Goal: Information Seeking & Learning: Learn about a topic

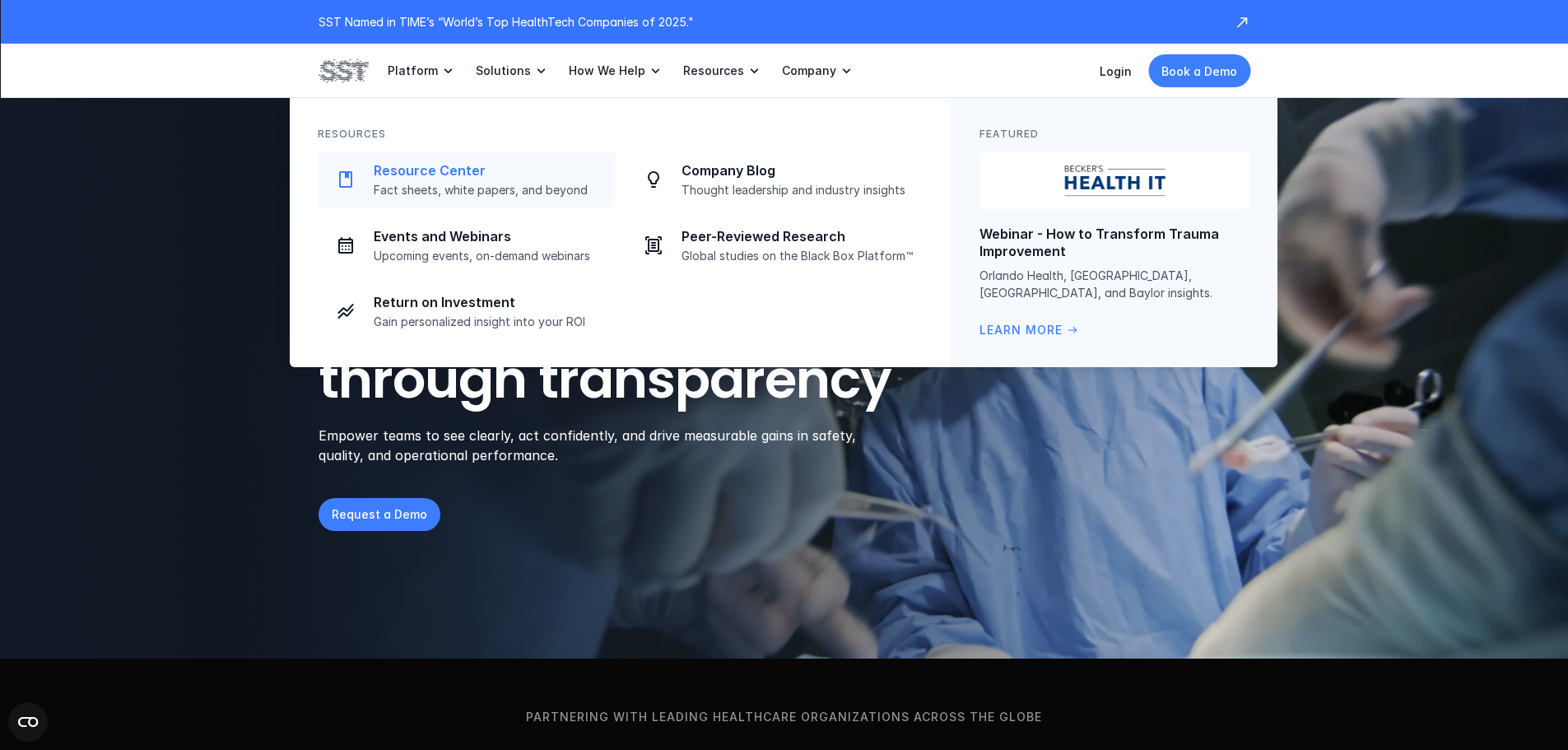
click at [403, 185] on p "Fact sheets, white papers, and beyond" at bounding box center [490, 190] width 232 height 15
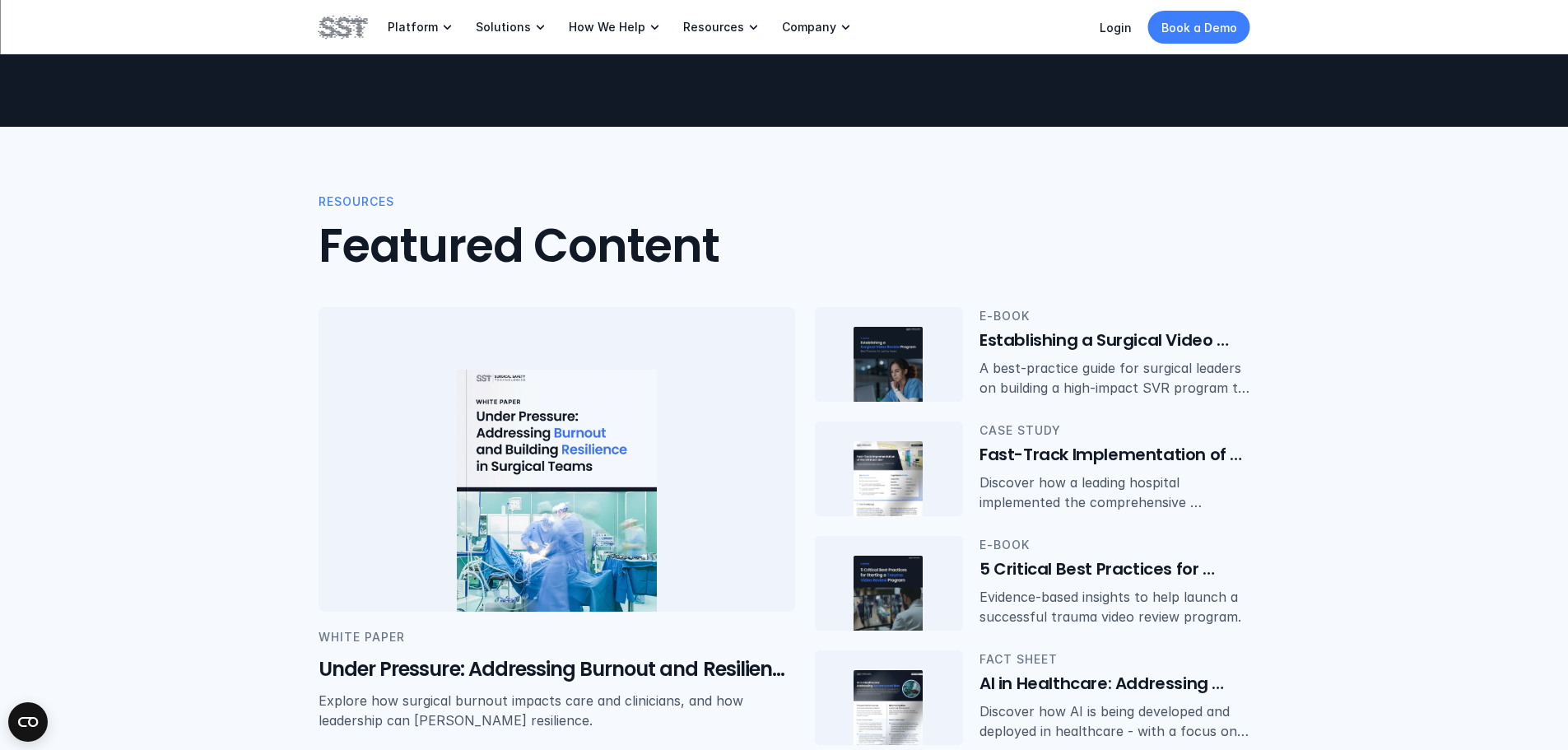
scroll to position [247, 0]
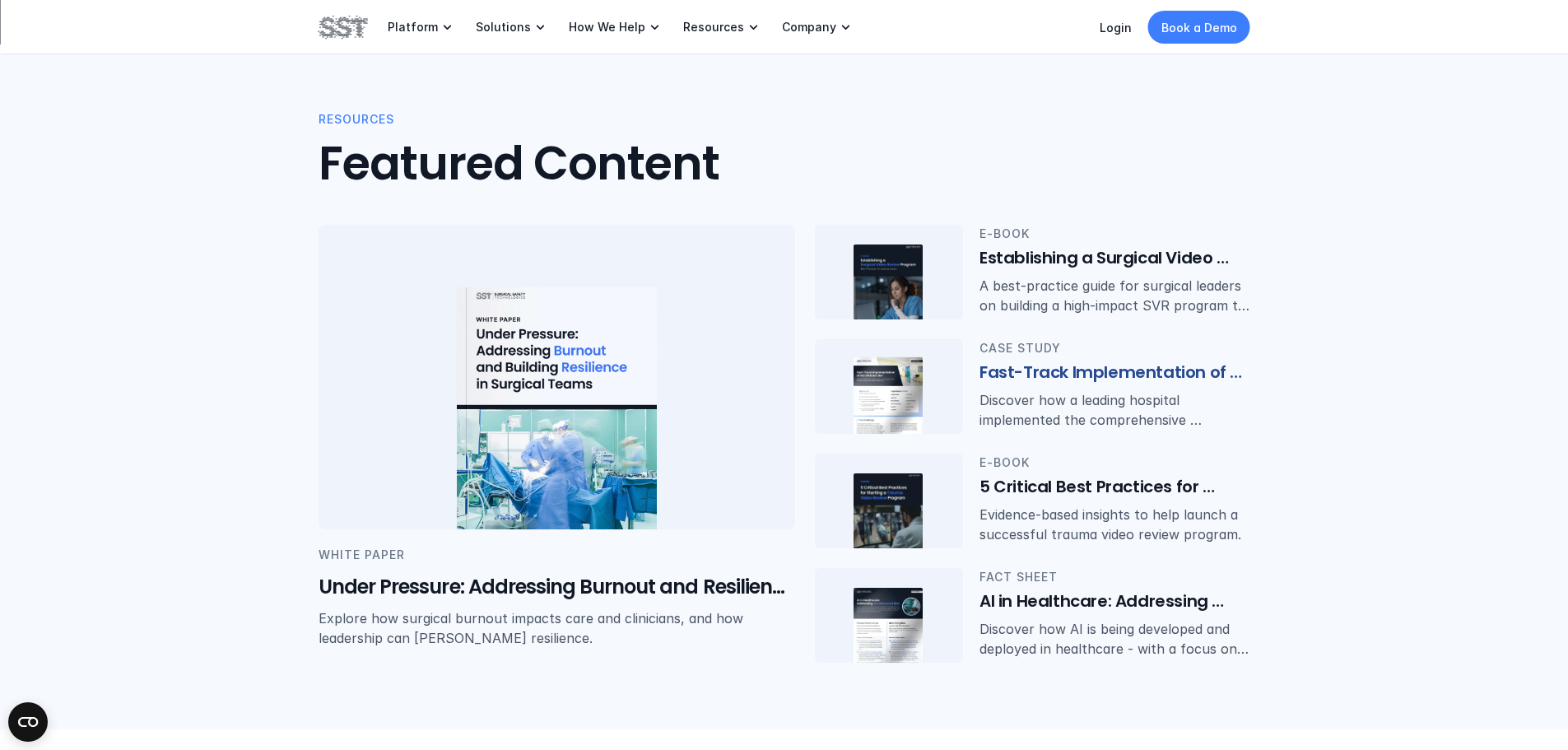
click at [1204, 375] on h6 "Fast-Track Implementation of the OR Black Box®" at bounding box center [1115, 373] width 271 height 23
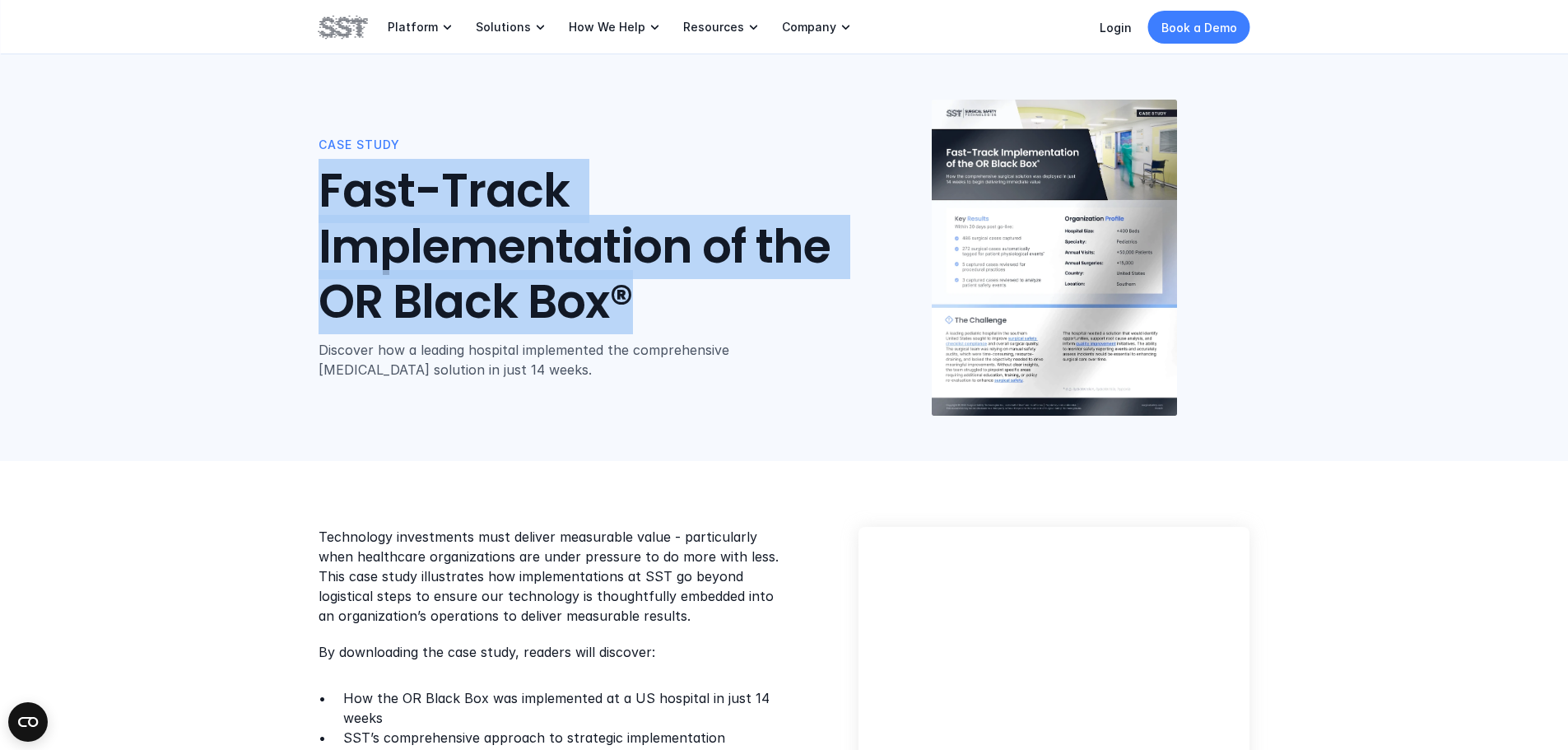
drag, startPoint x: 324, startPoint y: 191, endPoint x: 756, endPoint y: 325, distance: 452.3
click at [756, 325] on h1 "Fast-Track Implementation of the OR Black Box®" at bounding box center [588, 247] width 540 height 167
copy h1 "Fast-Track Implementation of the OR Black Box®"
